Goal: Task Accomplishment & Management: Complete application form

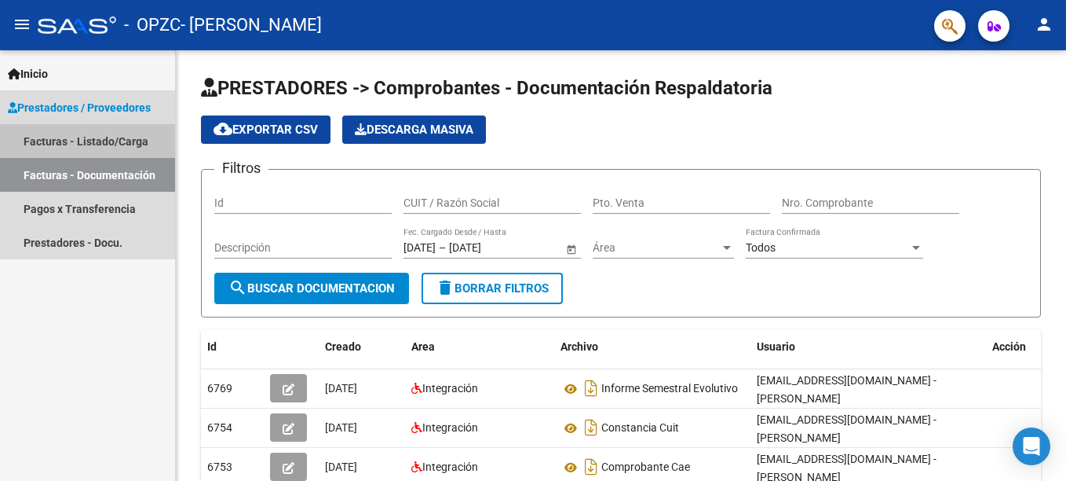
click at [107, 136] on link "Facturas - Listado/Carga" at bounding box center [87, 141] width 175 height 34
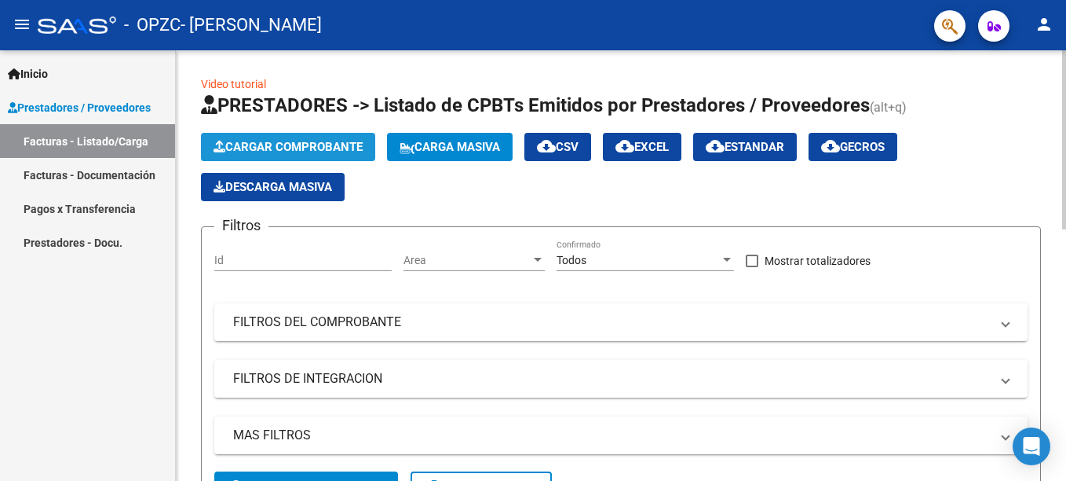
click at [287, 145] on span "Cargar Comprobante" at bounding box center [288, 147] width 149 height 14
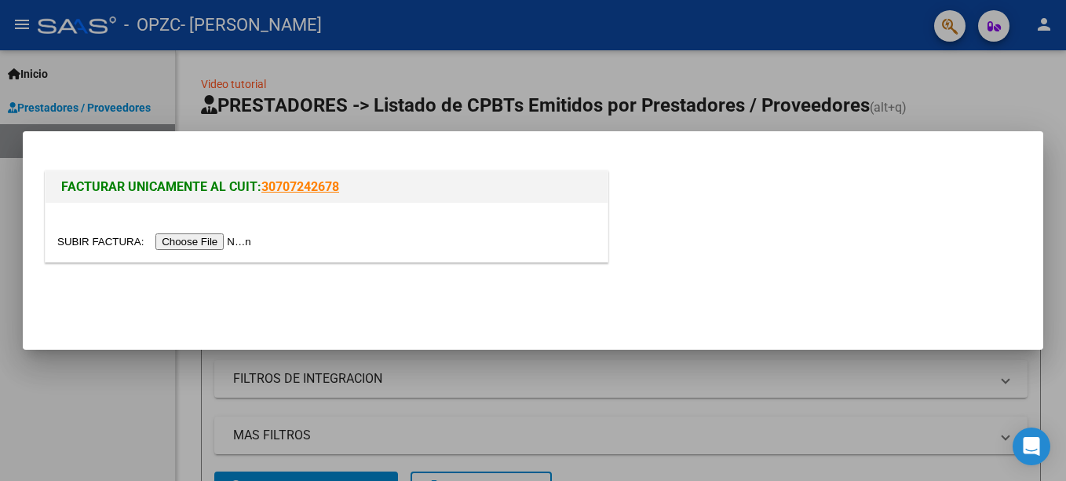
click at [207, 243] on input "file" at bounding box center [156, 241] width 199 height 16
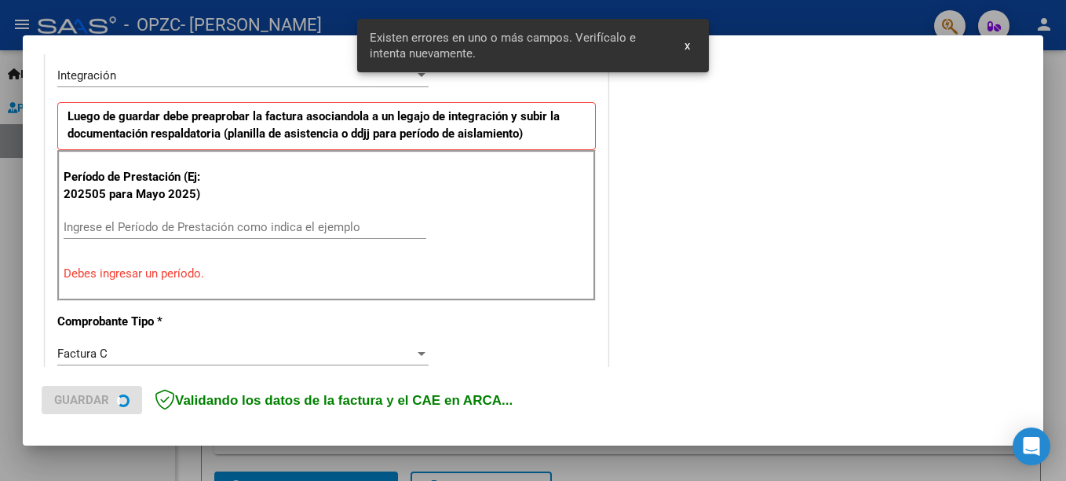
scroll to position [390, 0]
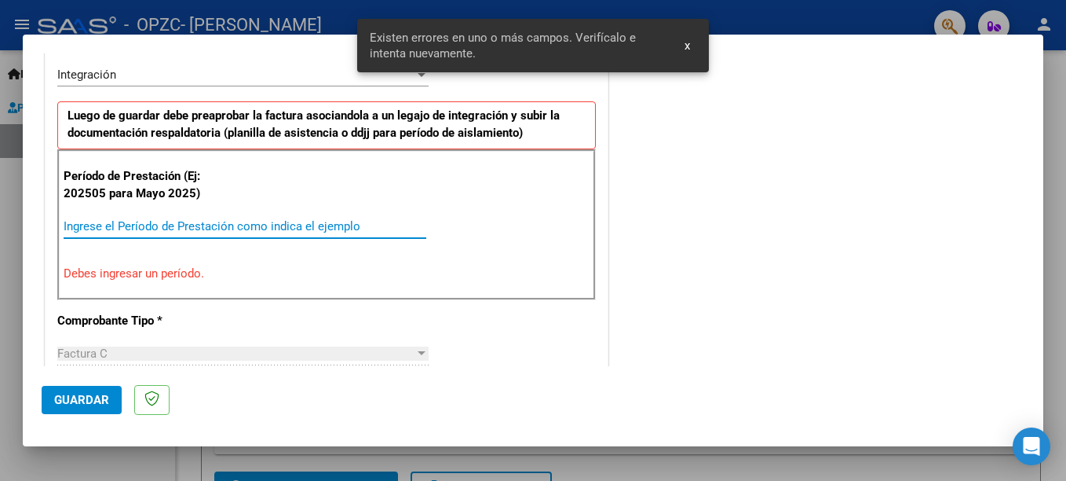
click at [174, 232] on input "Ingrese el Período de Prestación como indica el ejemplo" at bounding box center [245, 226] width 363 height 14
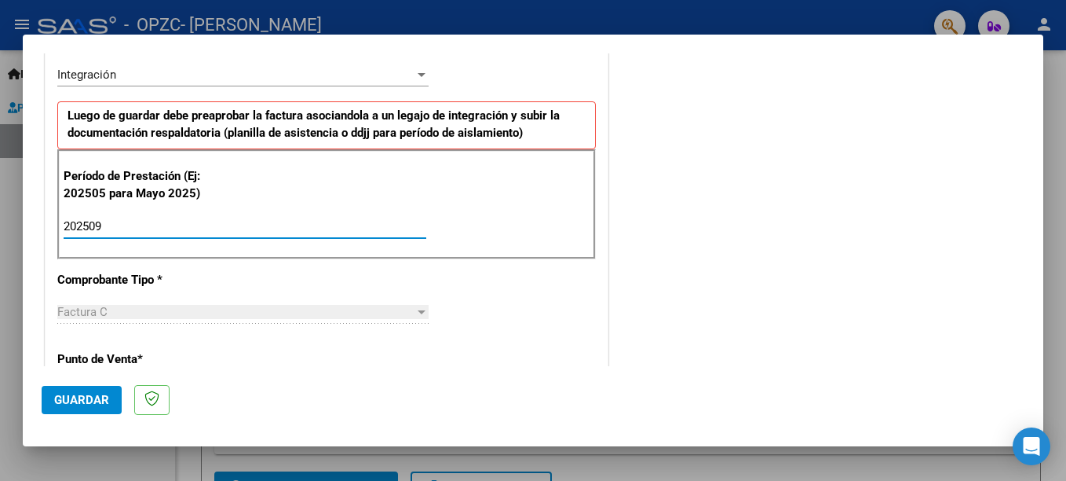
type input "202509"
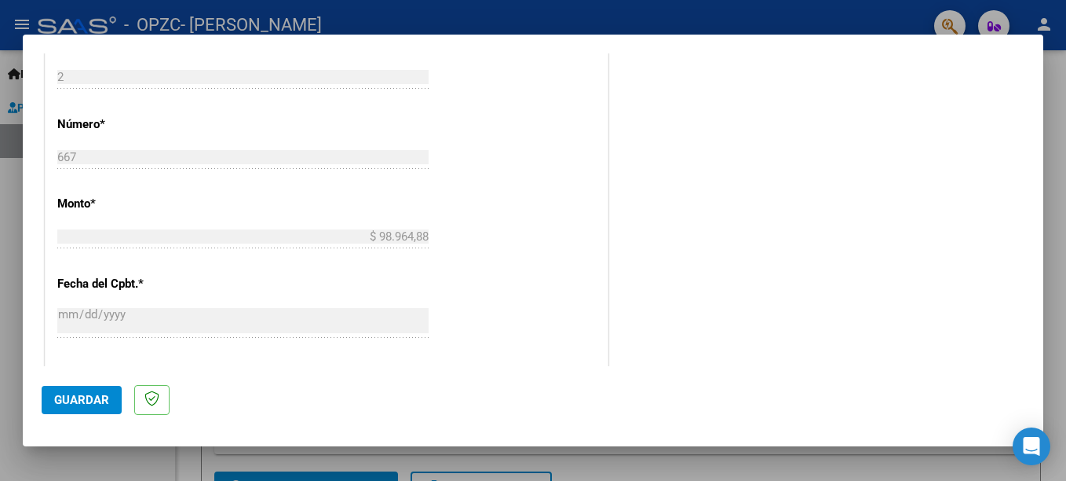
scroll to position [978, 0]
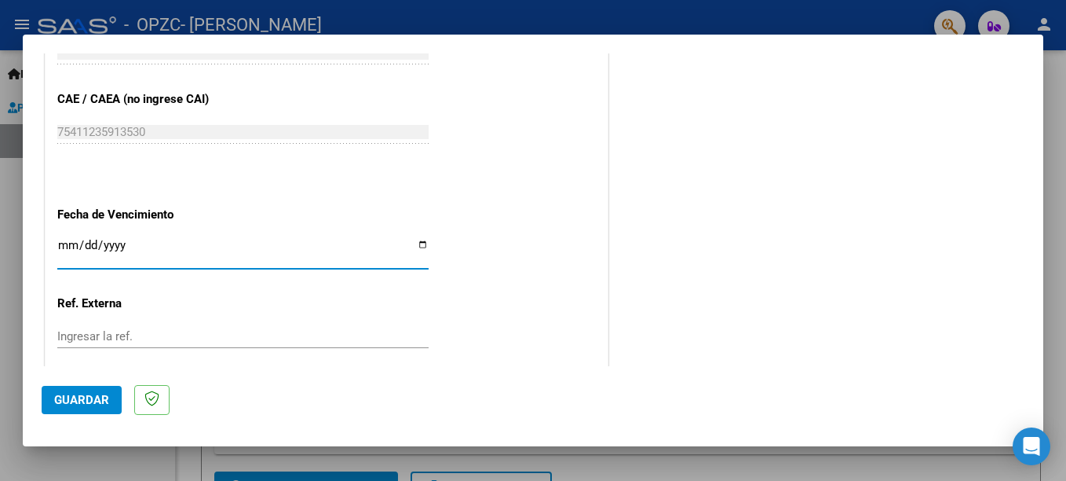
click at [419, 246] on input "Ingresar la fecha" at bounding box center [242, 251] width 371 height 25
type input "[DATE]"
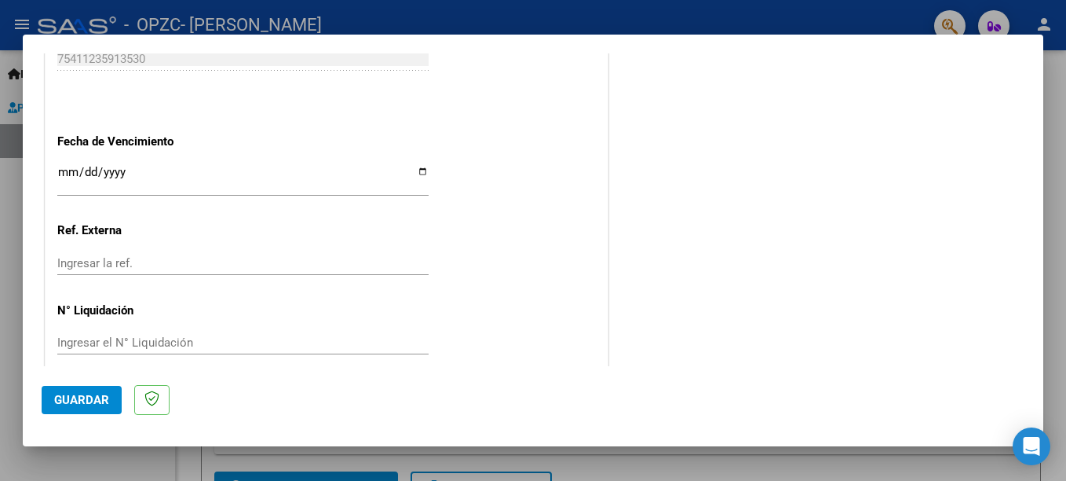
scroll to position [1070, 0]
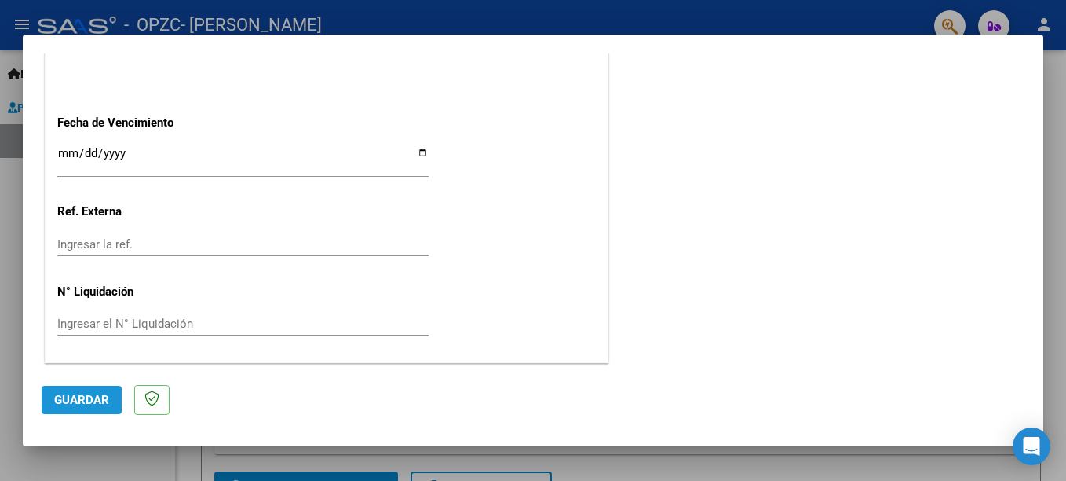
click at [97, 396] on span "Guardar" at bounding box center [81, 400] width 55 height 14
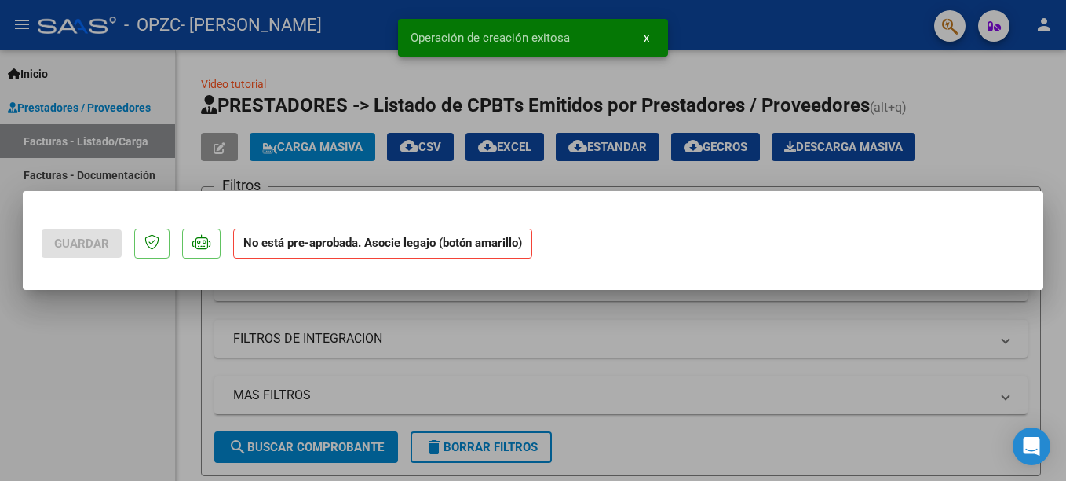
scroll to position [0, 0]
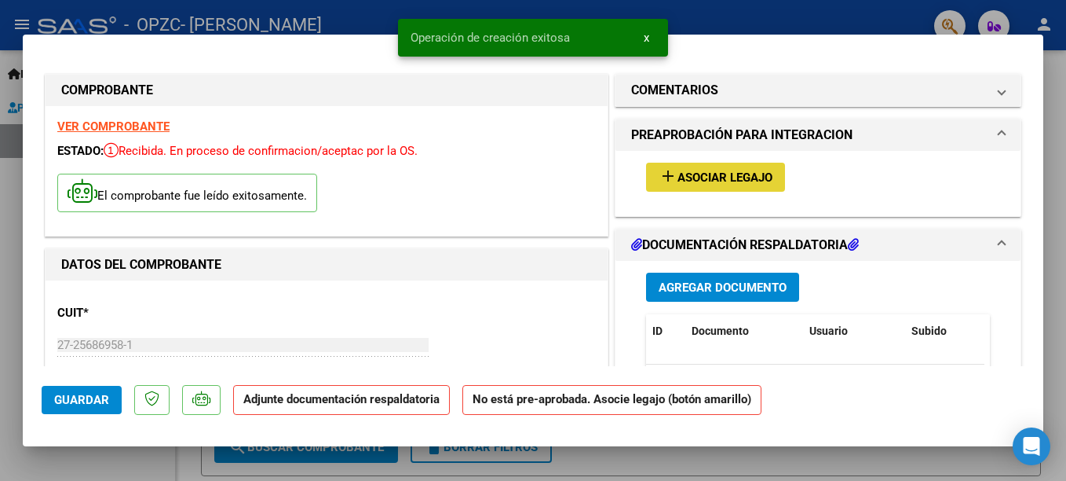
click at [734, 179] on span "Asociar Legajo" at bounding box center [725, 177] width 95 height 14
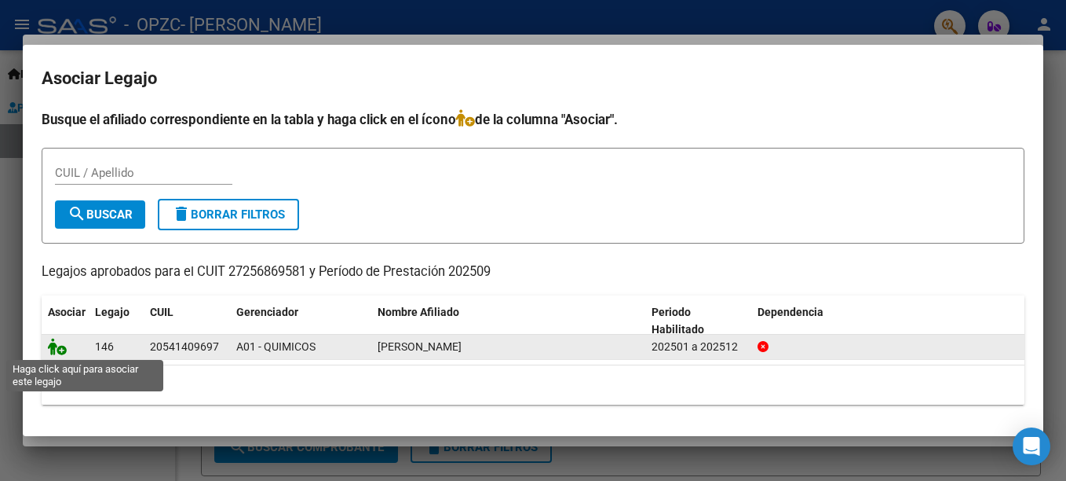
click at [57, 347] on icon at bounding box center [57, 346] width 19 height 17
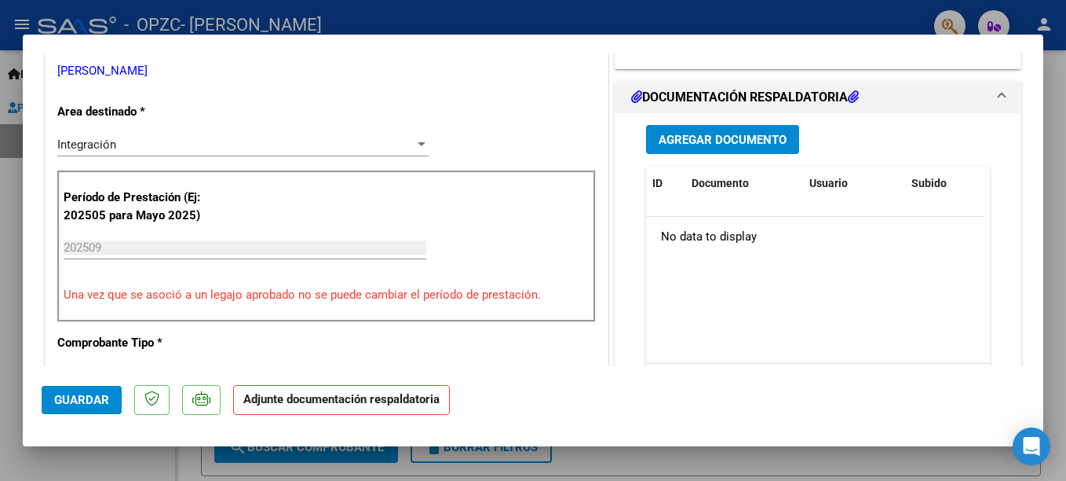
scroll to position [339, 0]
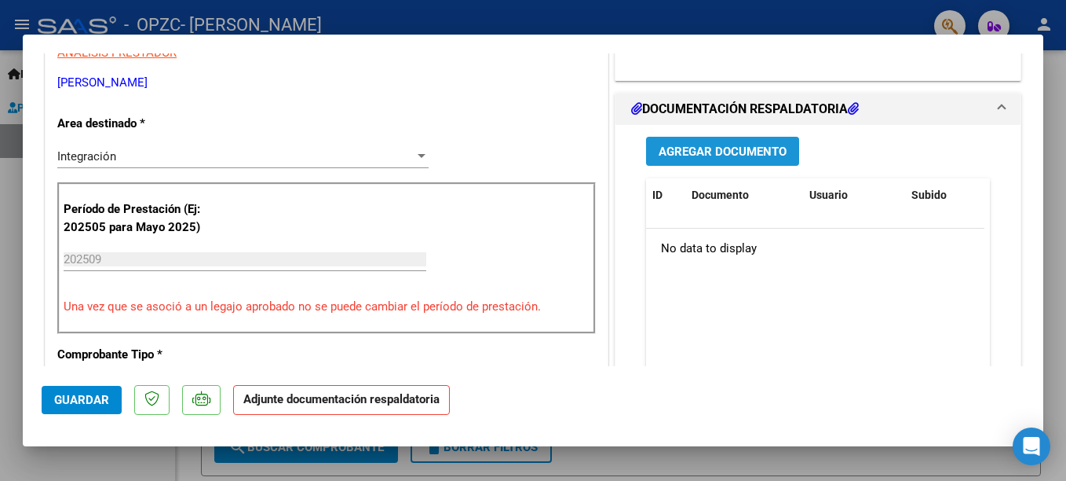
click at [710, 153] on span "Agregar Documento" at bounding box center [723, 151] width 128 height 14
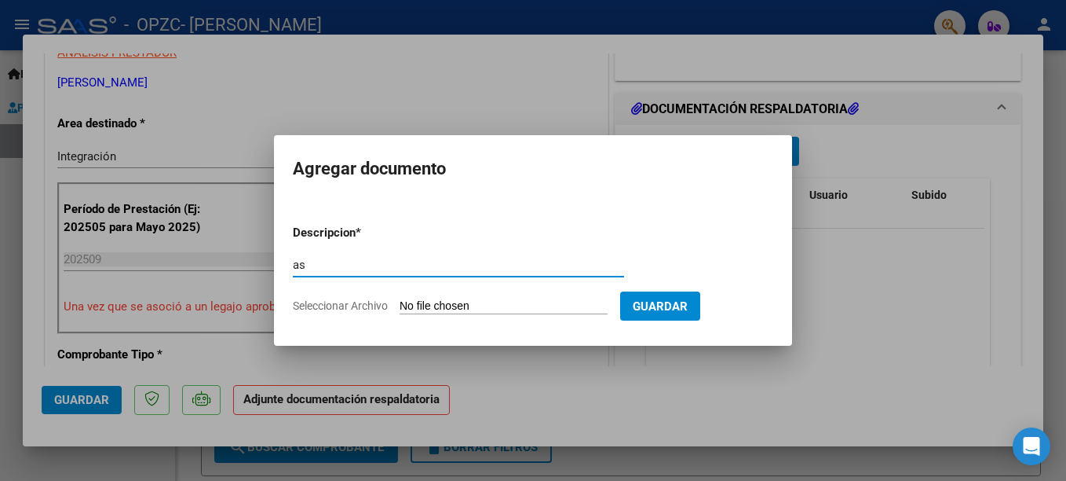
type input "a"
type input "ASISTENCIA SEPTIEMBRE [PERSON_NAME]"
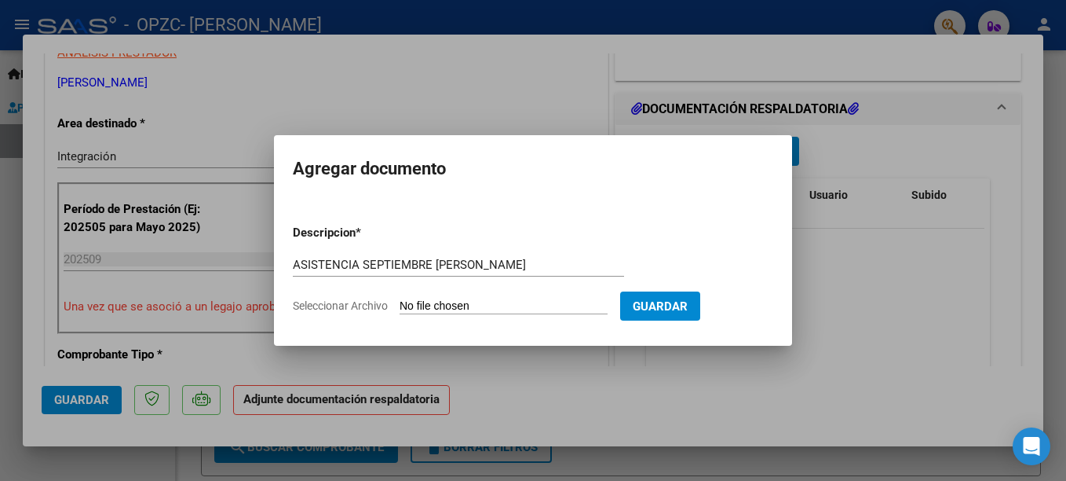
click at [486, 308] on input "Seleccionar Archivo" at bounding box center [504, 306] width 208 height 15
type input "C:\fakepath\ASISTENCIA SEPTIEMBRE_MARTINEZ.pdf"
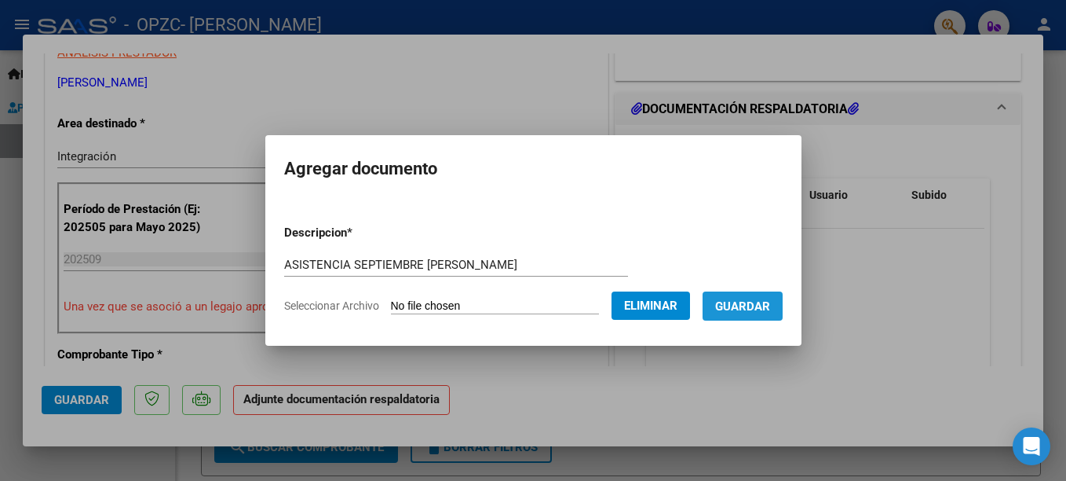
click at [770, 309] on span "Guardar" at bounding box center [742, 306] width 55 height 14
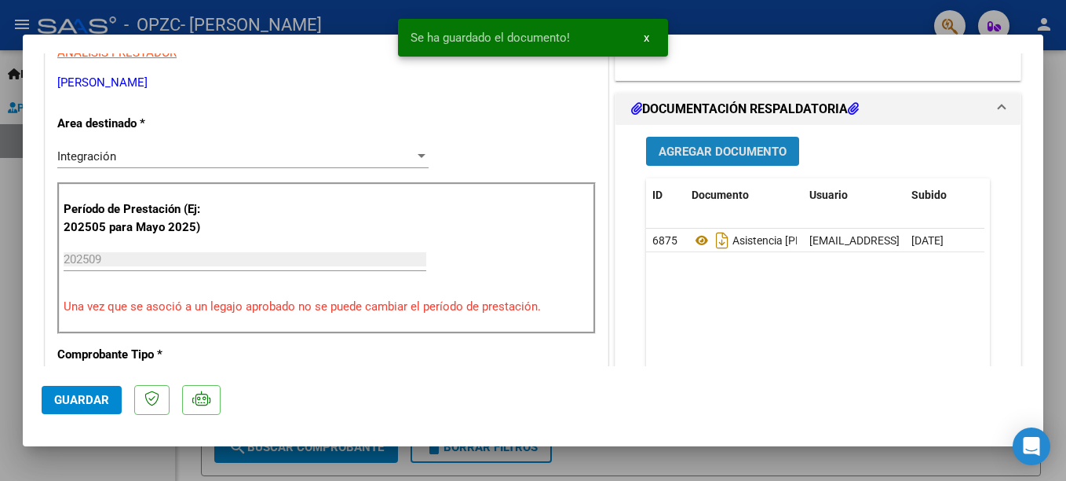
click at [695, 149] on span "Agregar Documento" at bounding box center [723, 151] width 128 height 14
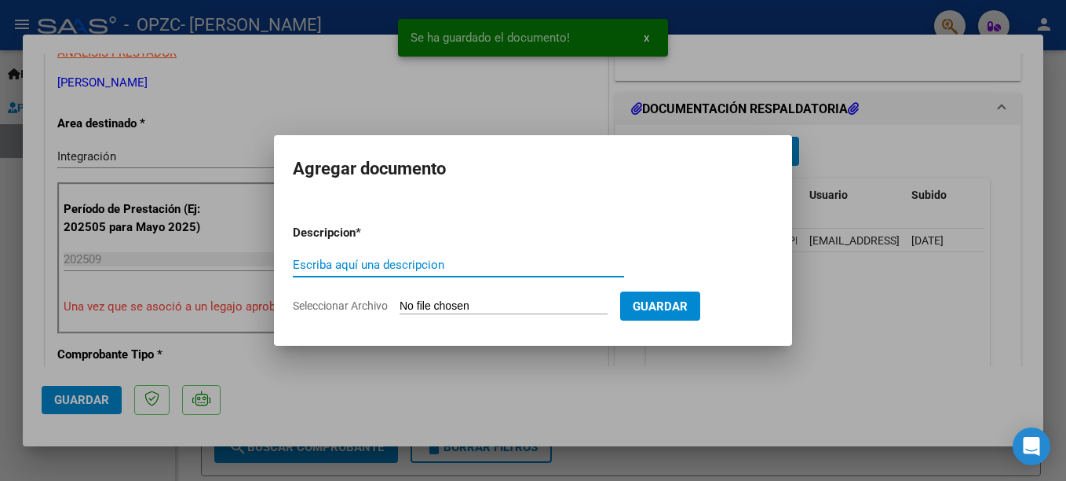
click at [382, 265] on input "Escriba aquí una descripcion" at bounding box center [458, 265] width 331 height 14
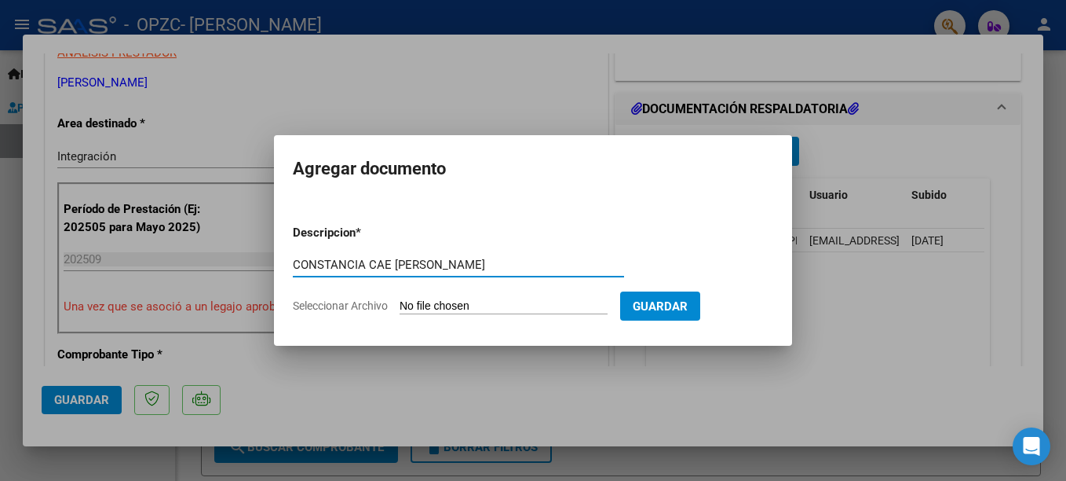
type input "CONSTANCIA CAE [PERSON_NAME]"
click at [501, 311] on input "Seleccionar Archivo" at bounding box center [504, 306] width 208 height 15
type input "C:\fakepath\Constatación de Comprobantes _ AFIP.pdf"
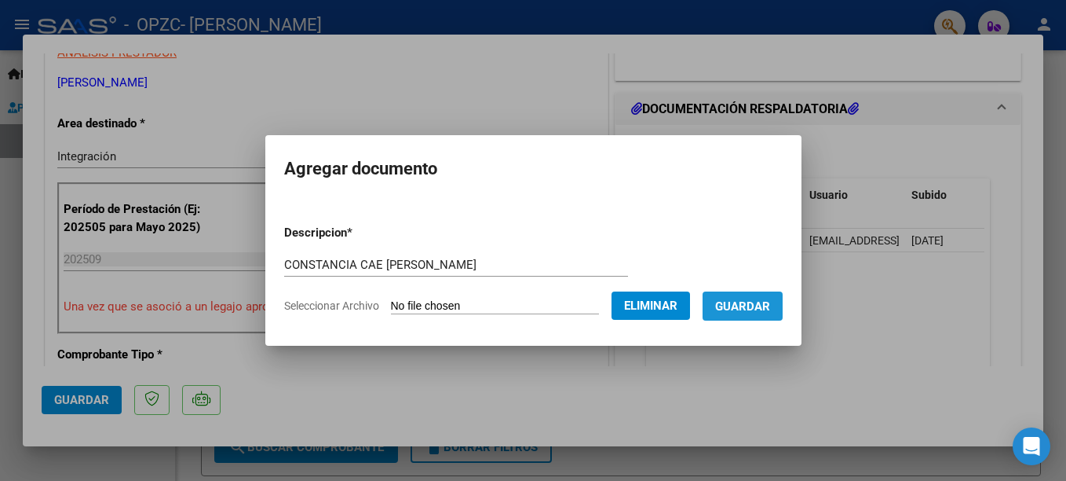
click at [770, 305] on span "Guardar" at bounding box center [742, 306] width 55 height 14
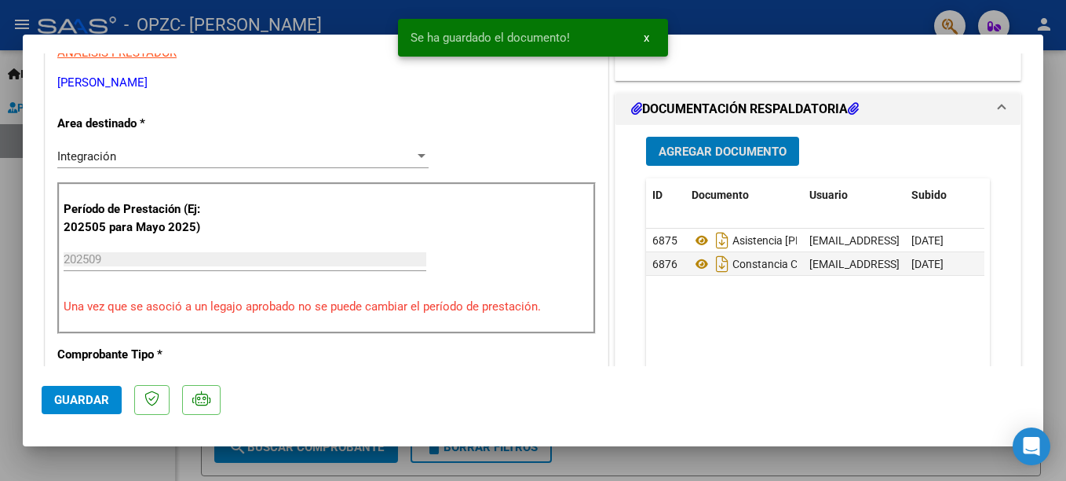
click at [703, 158] on span "Agregar Documento" at bounding box center [723, 151] width 128 height 14
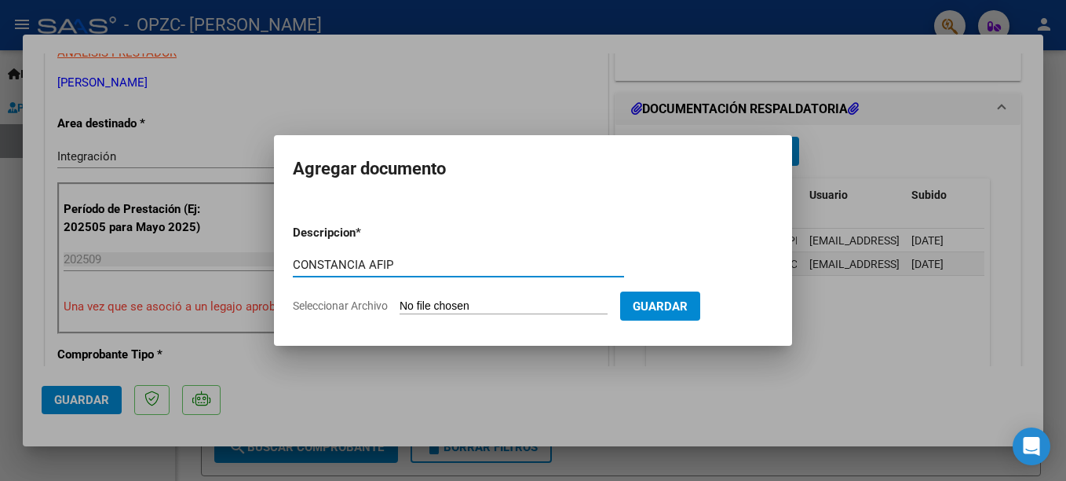
type input "CONSTANCIA AFIP"
click at [459, 306] on input "Seleccionar Archivo" at bounding box center [504, 306] width 208 height 15
type input "C:\fakepath\CONSTANCIA CUIT.pdf"
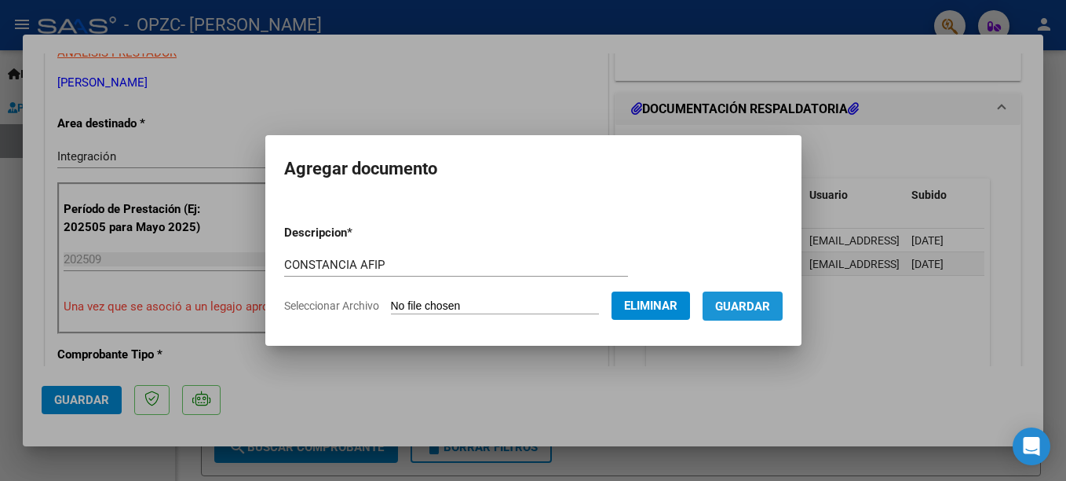
click at [770, 309] on span "Guardar" at bounding box center [742, 306] width 55 height 14
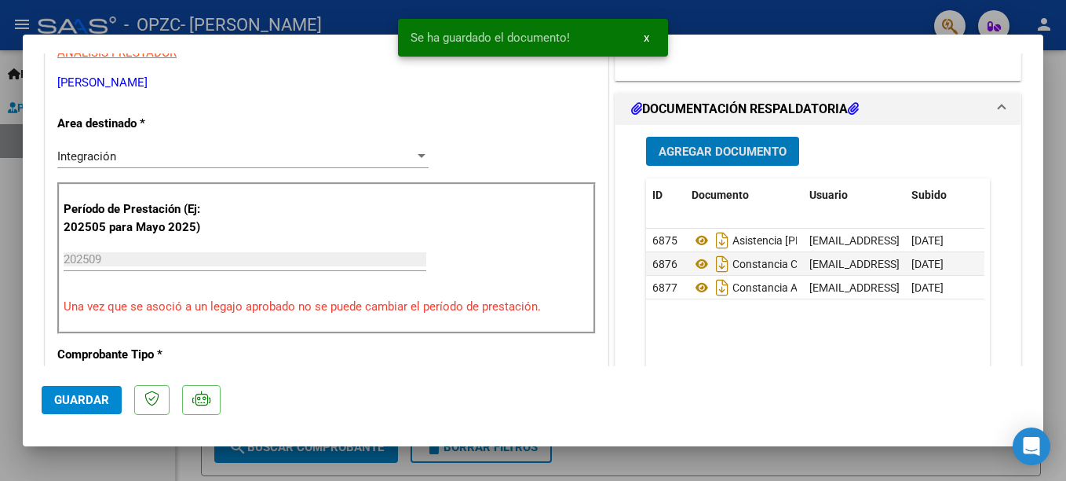
click at [75, 401] on span "Guardar" at bounding box center [81, 400] width 55 height 14
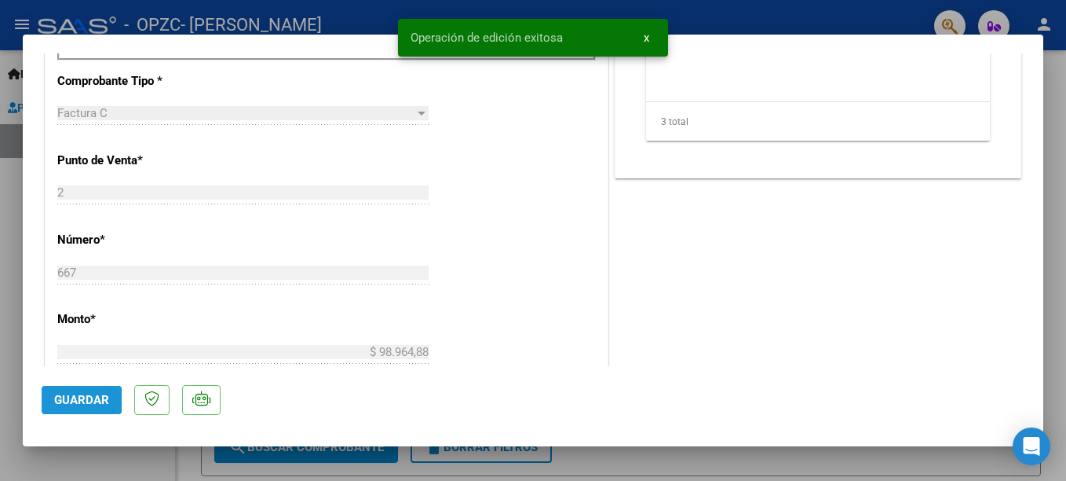
click at [88, 393] on span "Guardar" at bounding box center [81, 400] width 55 height 14
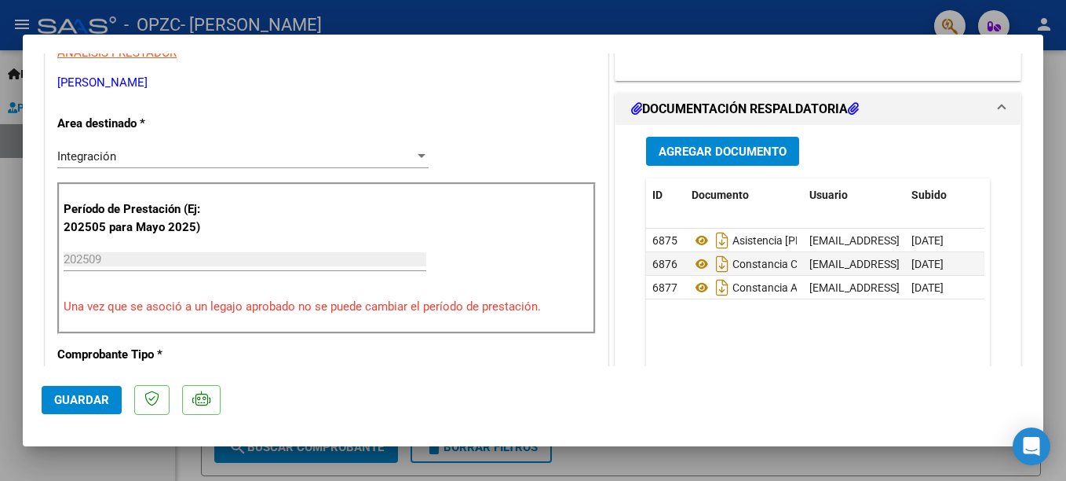
scroll to position [66, 0]
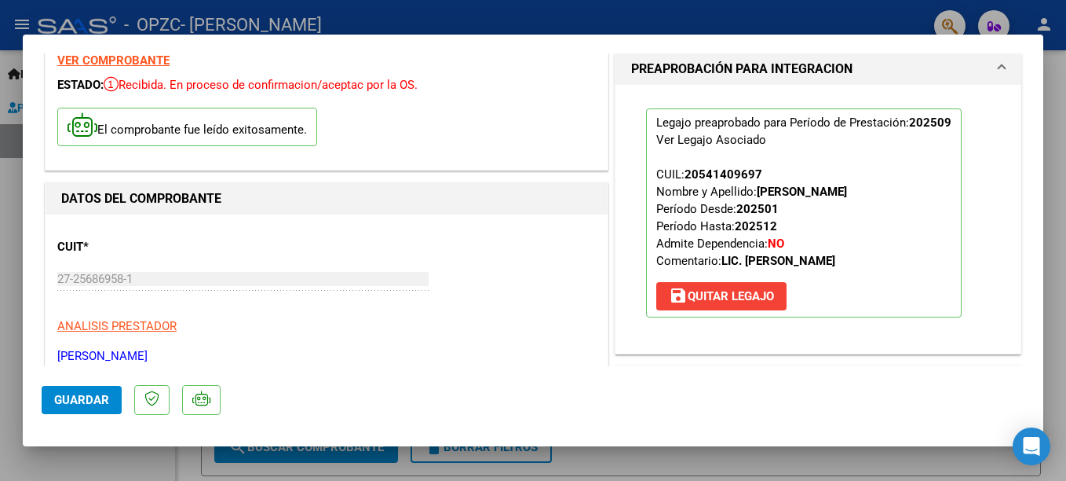
click at [1059, 332] on div at bounding box center [533, 240] width 1066 height 481
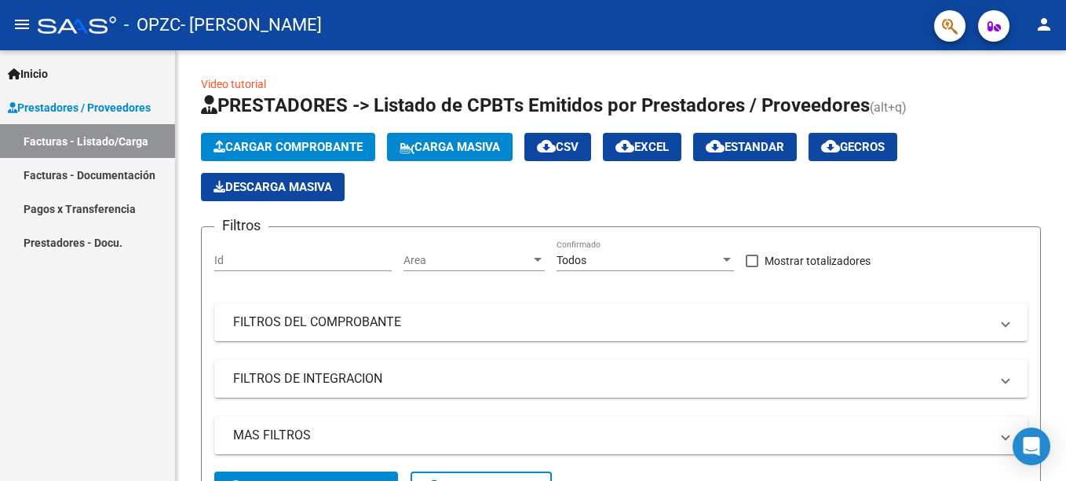
click at [143, 360] on div "Inicio Instructivos Contacto OS Prestadores / Proveedores Facturas - Listado/Ca…" at bounding box center [87, 265] width 175 height 430
